Goal: Use online tool/utility: Utilize a website feature to perform a specific function

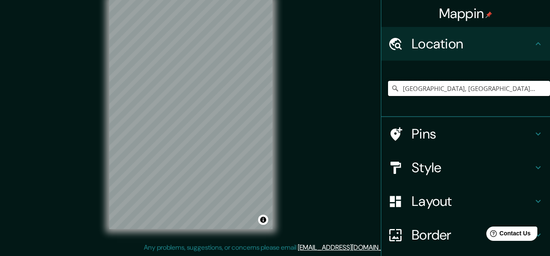
click at [525, 88] on input "[GEOGRAPHIC_DATA], [GEOGRAPHIC_DATA], [GEOGRAPHIC_DATA], [GEOGRAPHIC_DATA]" at bounding box center [469, 88] width 162 height 15
click at [410, 86] on input "[GEOGRAPHIC_DATA], [GEOGRAPHIC_DATA], [GEOGRAPHIC_DATA], [GEOGRAPHIC_DATA]" at bounding box center [469, 88] width 162 height 15
drag, startPoint x: 414, startPoint y: 87, endPoint x: 386, endPoint y: 87, distance: 28.2
click at [388, 87] on div "[GEOGRAPHIC_DATA], [GEOGRAPHIC_DATA], [GEOGRAPHIC_DATA], [GEOGRAPHIC_DATA]" at bounding box center [469, 88] width 162 height 15
type input "Ancón, [GEOGRAPHIC_DATA], [GEOGRAPHIC_DATA], [GEOGRAPHIC_DATA]"
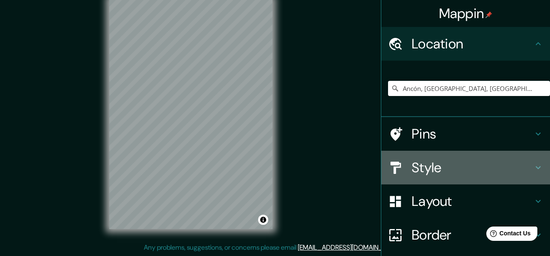
click at [411, 160] on h4 "Style" at bounding box center [471, 167] width 121 height 17
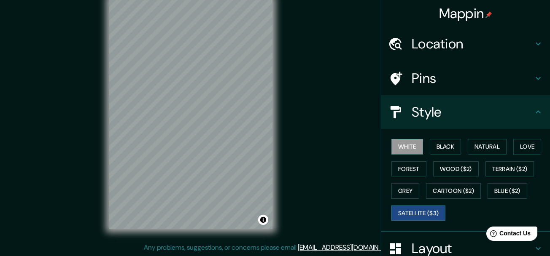
click at [418, 214] on button "Satellite ($3)" at bounding box center [418, 214] width 54 height 16
click at [416, 206] on div "White Black Natural Love Forest Wood ($2) Terrain ($2) Grey Cartoon ($2) Blue (…" at bounding box center [469, 180] width 162 height 88
click at [416, 210] on button "Satellite ($3)" at bounding box center [418, 214] width 54 height 16
click at [411, 214] on button "Satellite ($3)" at bounding box center [418, 214] width 54 height 16
click at [396, 153] on button "White" at bounding box center [407, 147] width 32 height 16
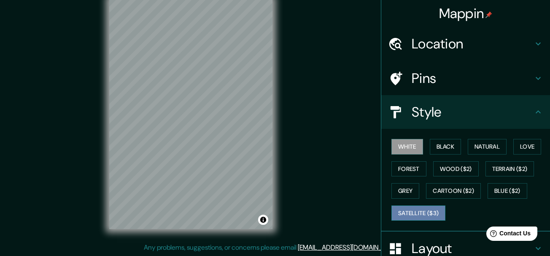
click at [403, 212] on button "Satellite ($3)" at bounding box center [418, 214] width 54 height 16
click at [402, 143] on button "White" at bounding box center [407, 147] width 32 height 16
click at [448, 146] on button "Black" at bounding box center [445, 147] width 32 height 16
click at [406, 149] on button "White" at bounding box center [407, 147] width 32 height 16
click at [433, 142] on button "Black" at bounding box center [445, 147] width 32 height 16
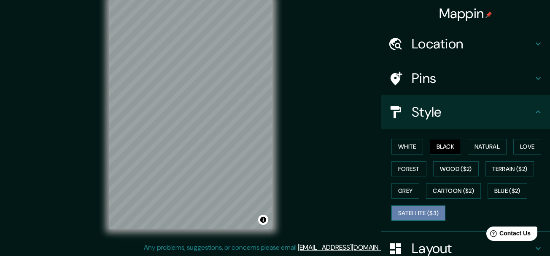
click at [391, 212] on button "Satellite ($3)" at bounding box center [418, 214] width 54 height 16
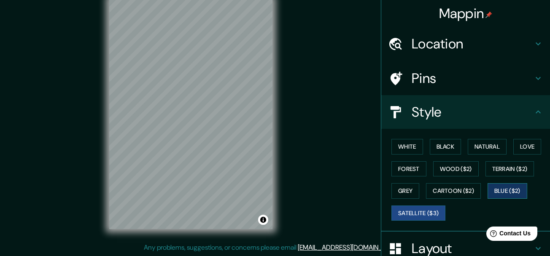
click at [510, 189] on button "Blue ($2)" at bounding box center [507, 191] width 40 height 16
click at [401, 153] on button "White" at bounding box center [407, 147] width 32 height 16
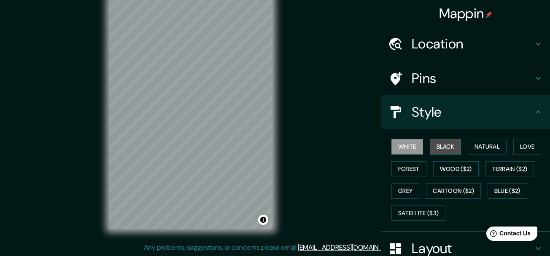
click at [446, 143] on button "Black" at bounding box center [445, 147] width 32 height 16
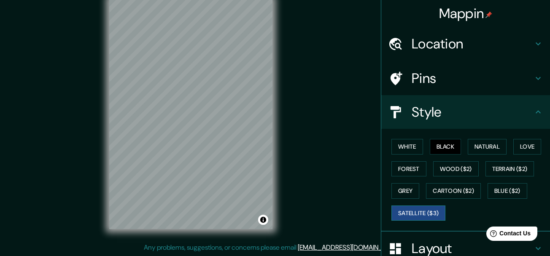
click at [416, 212] on button "Satellite ($3)" at bounding box center [418, 214] width 54 height 16
click at [413, 147] on button "White" at bounding box center [407, 147] width 32 height 16
click at [437, 143] on button "Black" at bounding box center [445, 147] width 32 height 16
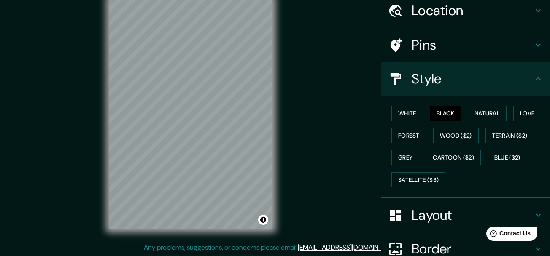
scroll to position [84, 0]
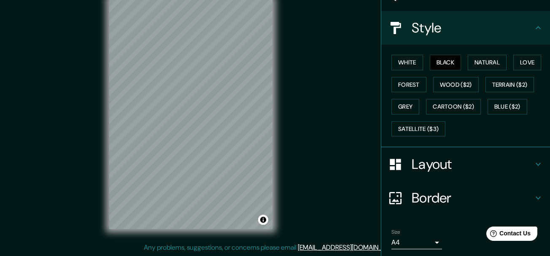
click at [461, 198] on h4 "Border" at bounding box center [471, 198] width 121 height 17
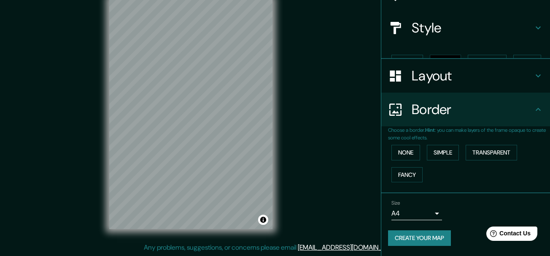
scroll to position [70, 0]
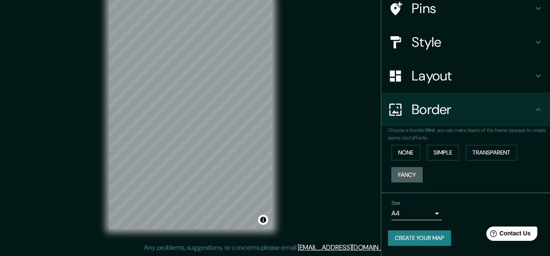
click at [413, 172] on button "Fancy" at bounding box center [406, 175] width 31 height 16
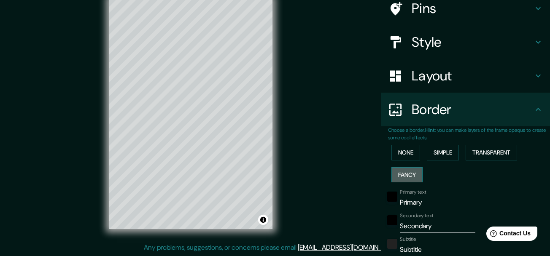
click at [410, 173] on button "Fancy" at bounding box center [406, 175] width 31 height 16
type input "155"
type input "31"
type input "15"
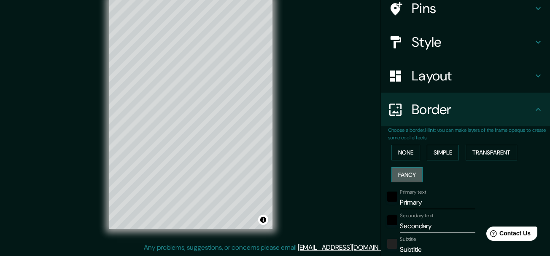
click at [410, 173] on button "Fancy" at bounding box center [406, 175] width 31 height 16
type input "155"
type input "31"
type input "15"
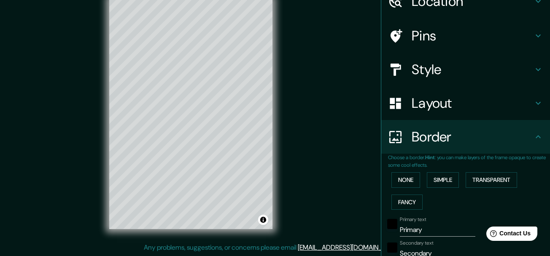
scroll to position [28, 0]
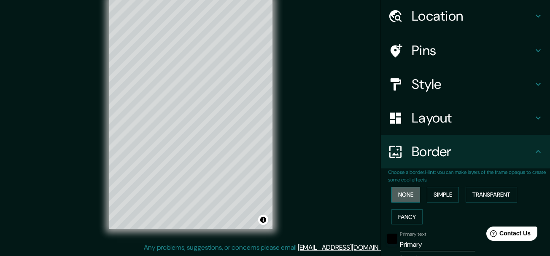
drag, startPoint x: 408, startPoint y: 193, endPoint x: 401, endPoint y: 194, distance: 6.9
click at [402, 194] on button "None" at bounding box center [405, 195] width 29 height 16
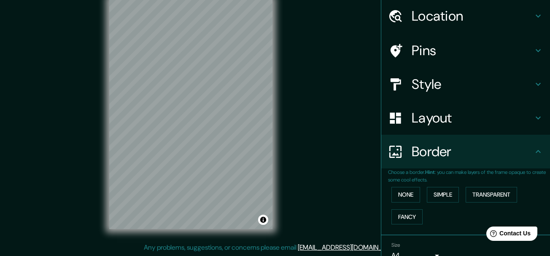
click at [474, 164] on div "Border" at bounding box center [465, 152] width 169 height 34
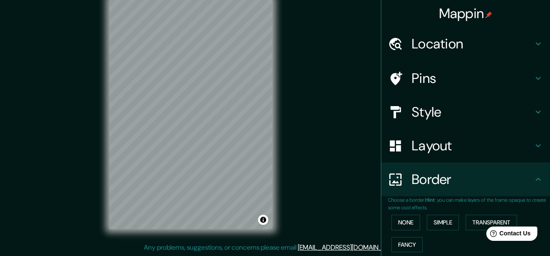
click at [536, 180] on div "Border" at bounding box center [465, 180] width 169 height 34
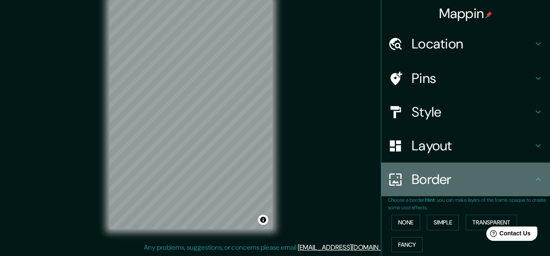
click at [536, 180] on icon at bounding box center [538, 179] width 10 height 10
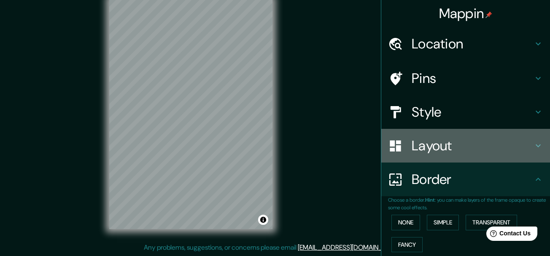
click at [521, 157] on div "Layout" at bounding box center [465, 146] width 169 height 34
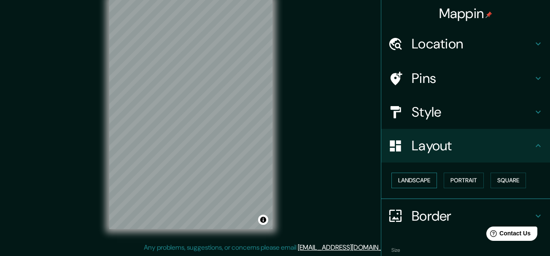
drag, startPoint x: 410, startPoint y: 172, endPoint x: 408, endPoint y: 175, distance: 4.5
click at [410, 172] on div "Landscape [GEOGRAPHIC_DATA]" at bounding box center [469, 180] width 162 height 22
click at [406, 178] on button "Landscape" at bounding box center [414, 181] width 46 height 16
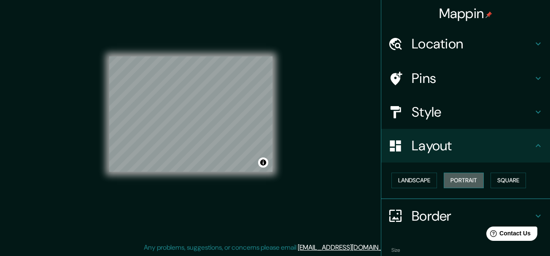
click at [464, 181] on button "Portrait" at bounding box center [463, 181] width 40 height 16
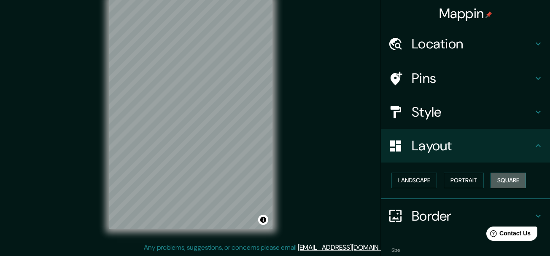
click at [505, 180] on button "Square" at bounding box center [507, 181] width 35 height 16
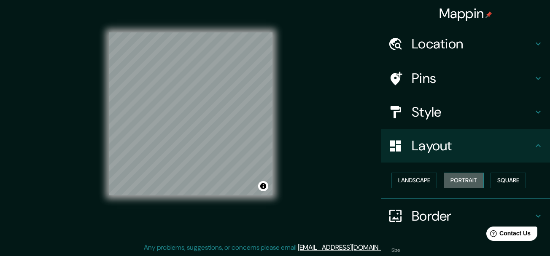
click at [446, 182] on button "Portrait" at bounding box center [463, 181] width 40 height 16
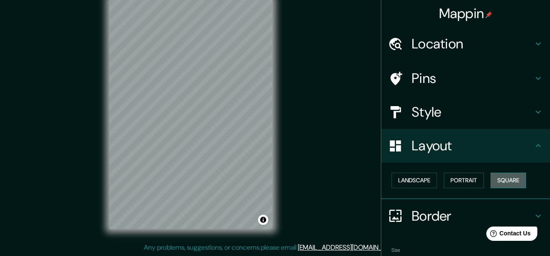
click at [499, 182] on button "Square" at bounding box center [507, 181] width 35 height 16
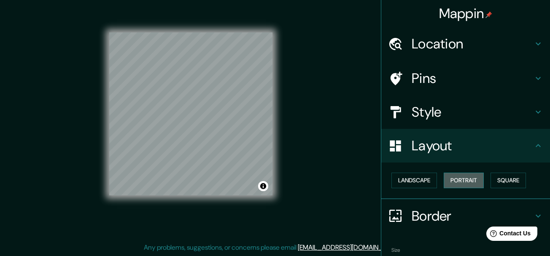
click at [458, 181] on button "Portrait" at bounding box center [463, 181] width 40 height 16
